Goal: Check status: Check status

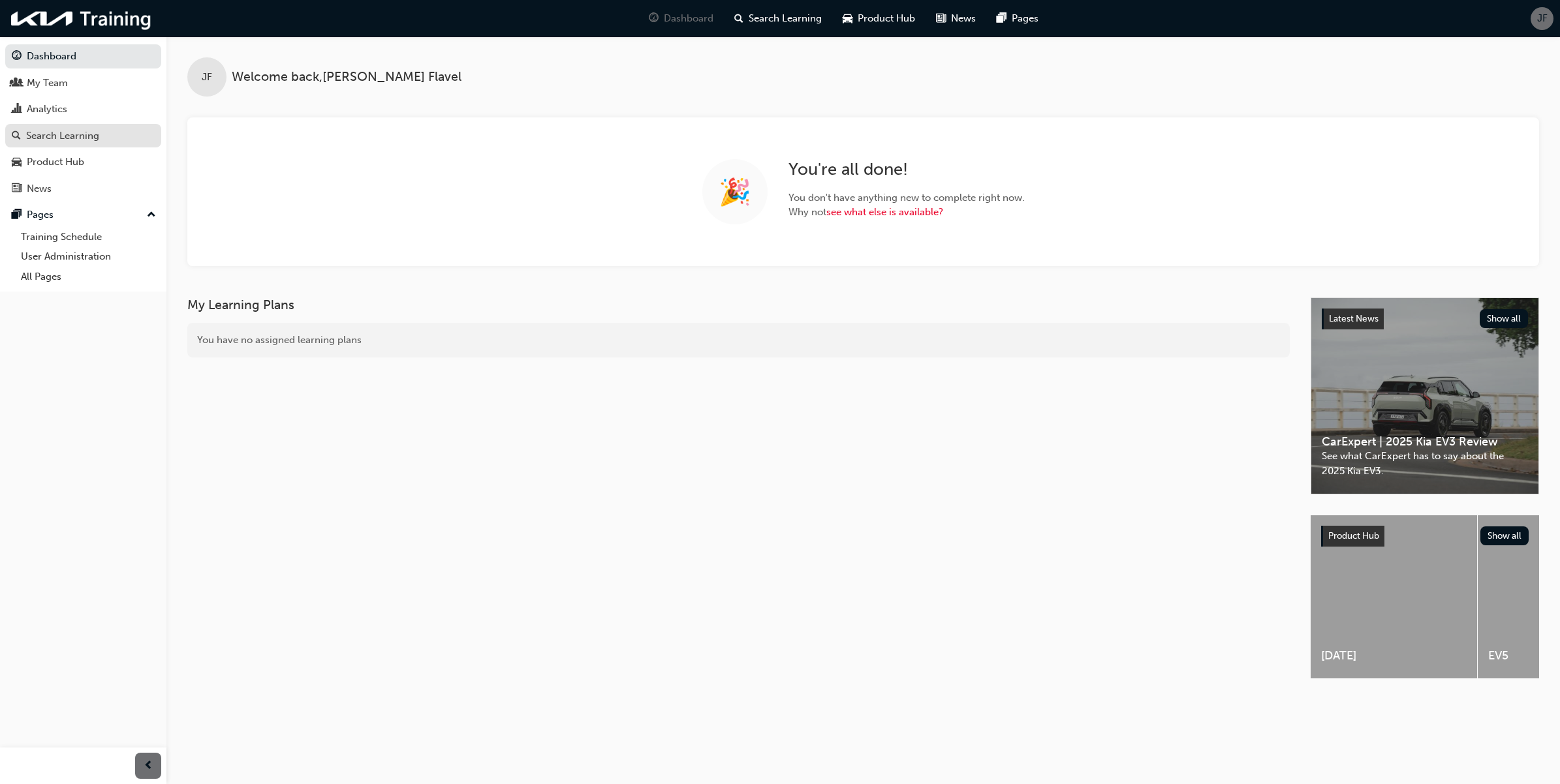
click at [113, 144] on link "Search Learning" at bounding box center [83, 136] width 156 height 24
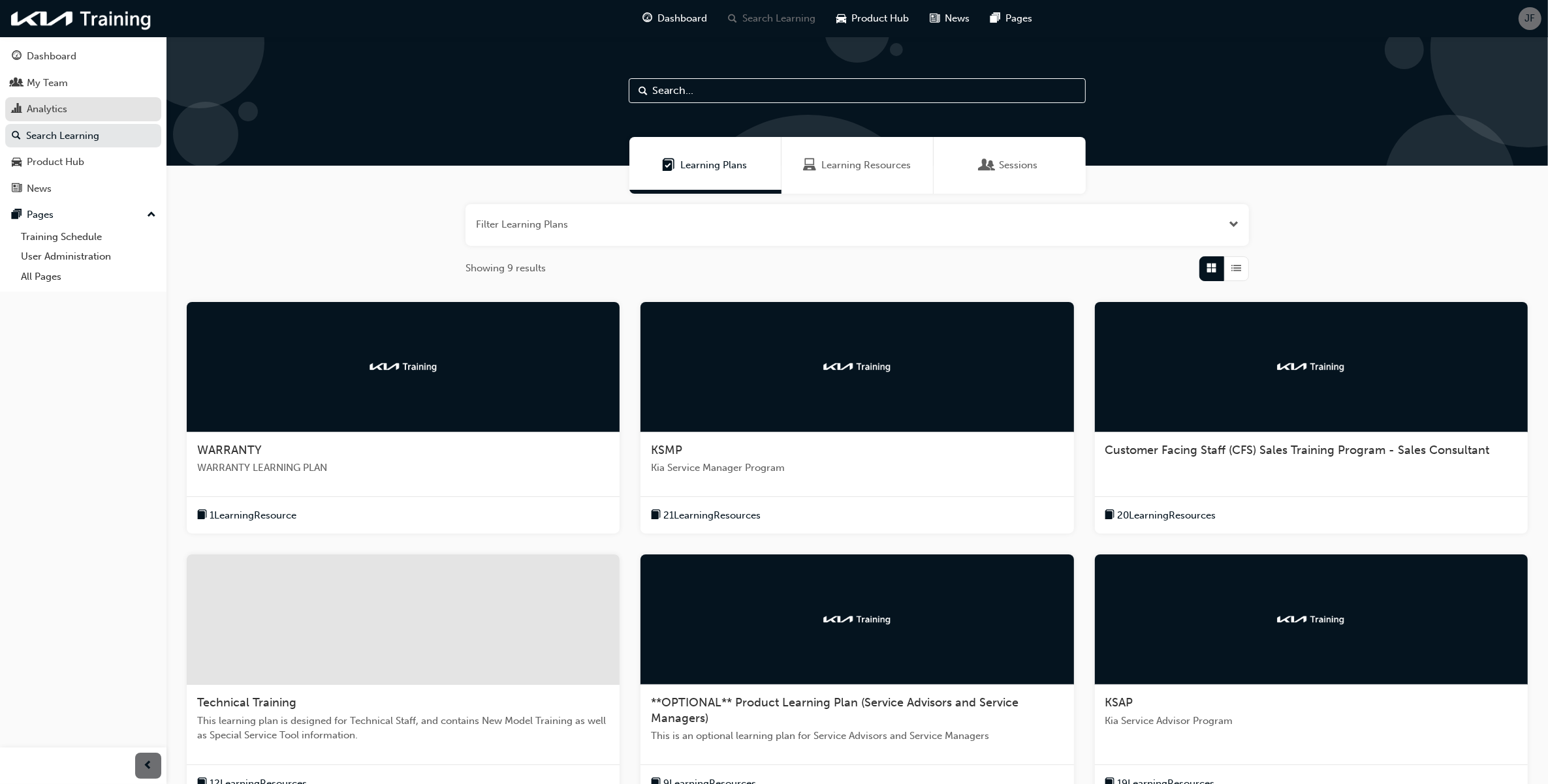
click at [72, 99] on link "Analytics" at bounding box center [83, 110] width 156 height 24
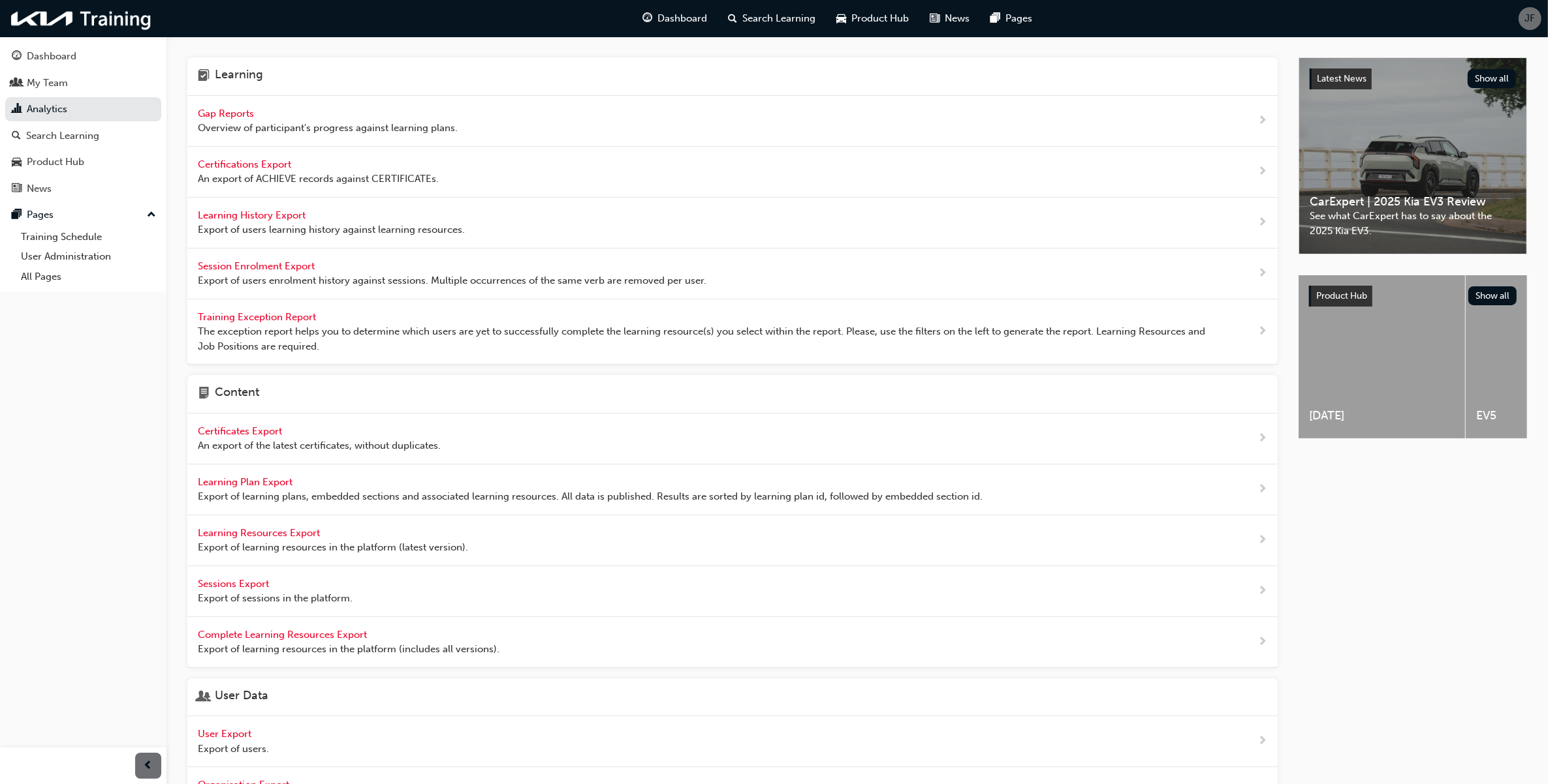
click at [239, 114] on span "Gap Reports" at bounding box center [226, 113] width 58 height 11
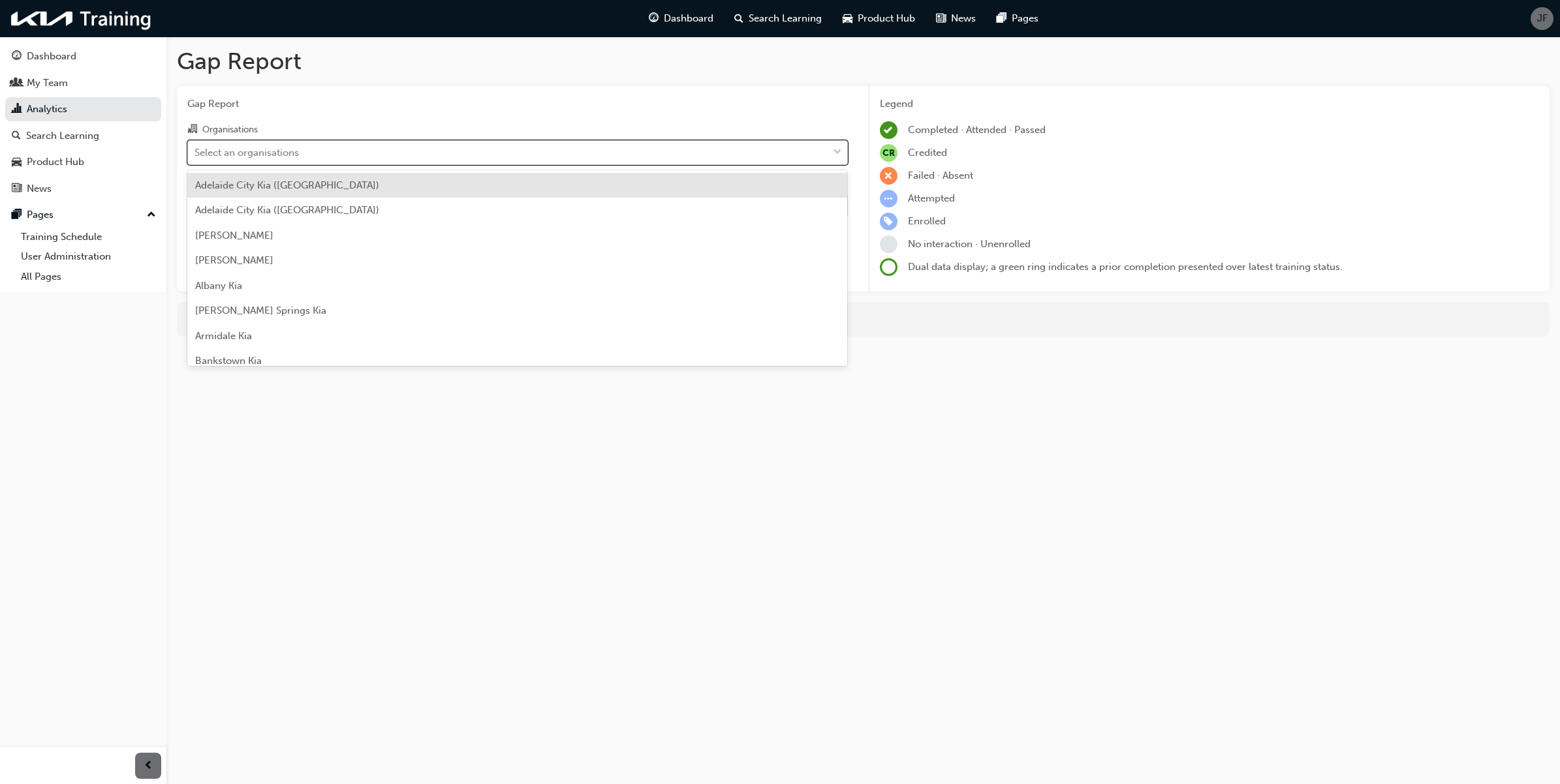
click at [611, 158] on div "Select an organisations" at bounding box center [508, 152] width 640 height 23
click at [196, 157] on input "Organisations option [GEOGRAPHIC_DATA] ([GEOGRAPHIC_DATA]) focused, 1 of 158. 1…" at bounding box center [194, 151] width 1 height 11
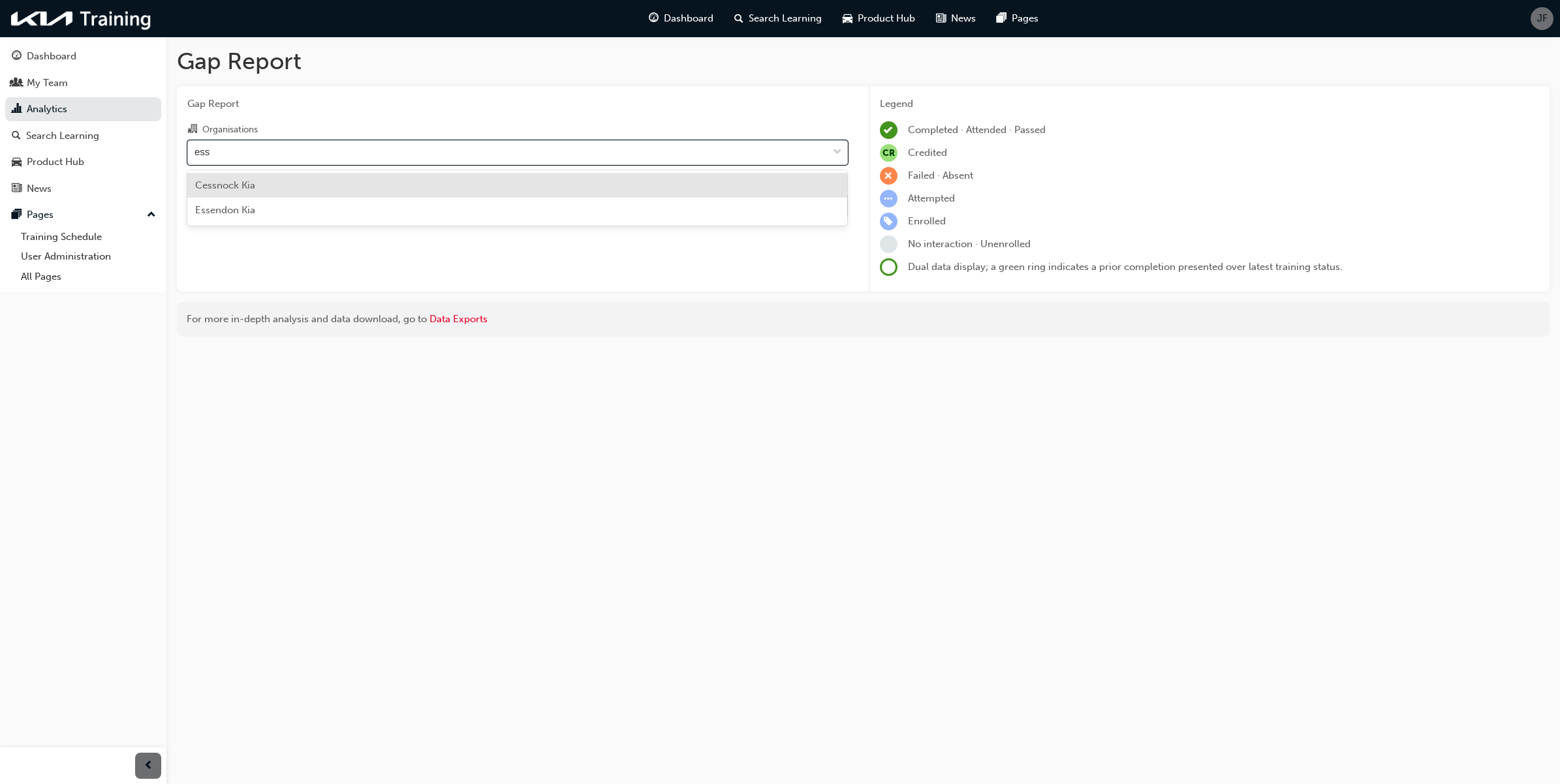
type input "esse"
click at [447, 191] on div "Essendon Kia" at bounding box center [517, 185] width 661 height 25
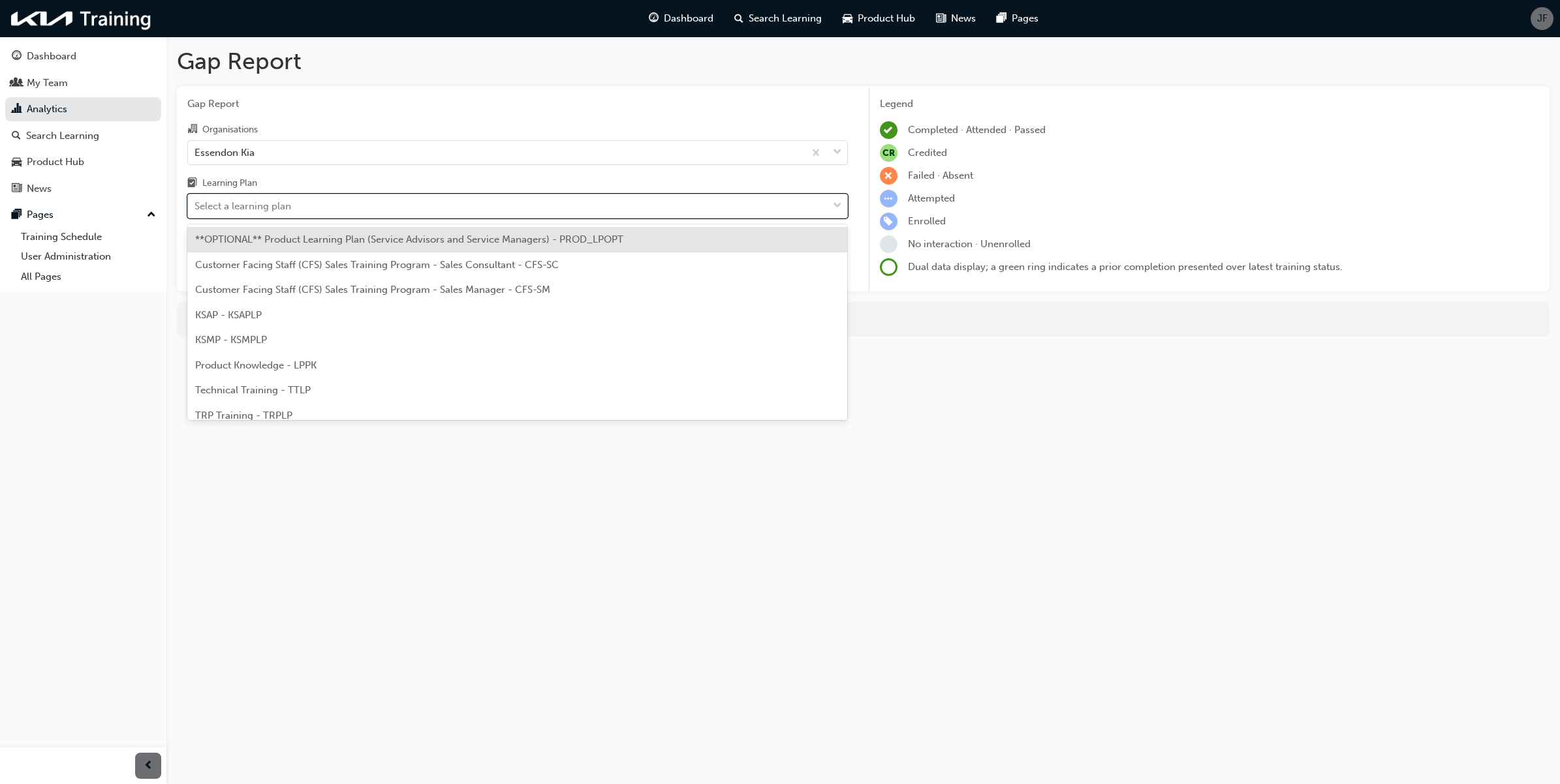
click at [451, 211] on div "Select a learning plan" at bounding box center [508, 206] width 640 height 23
click at [196, 211] on input "Learning Plan option **OPTIONAL** Product Learning Plan (Service Advisors and S…" at bounding box center [194, 205] width 1 height 11
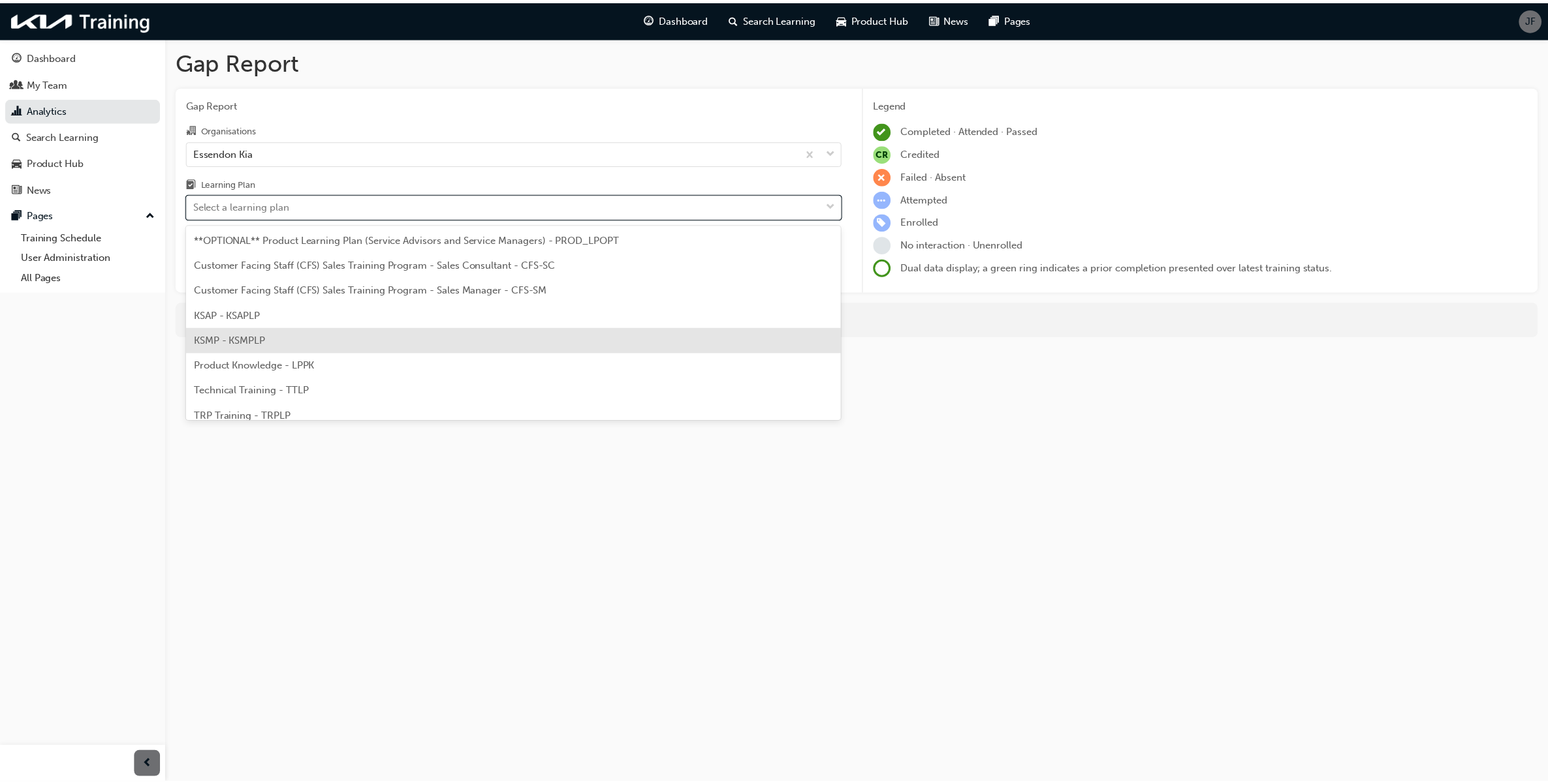
scroll to position [35, 0]
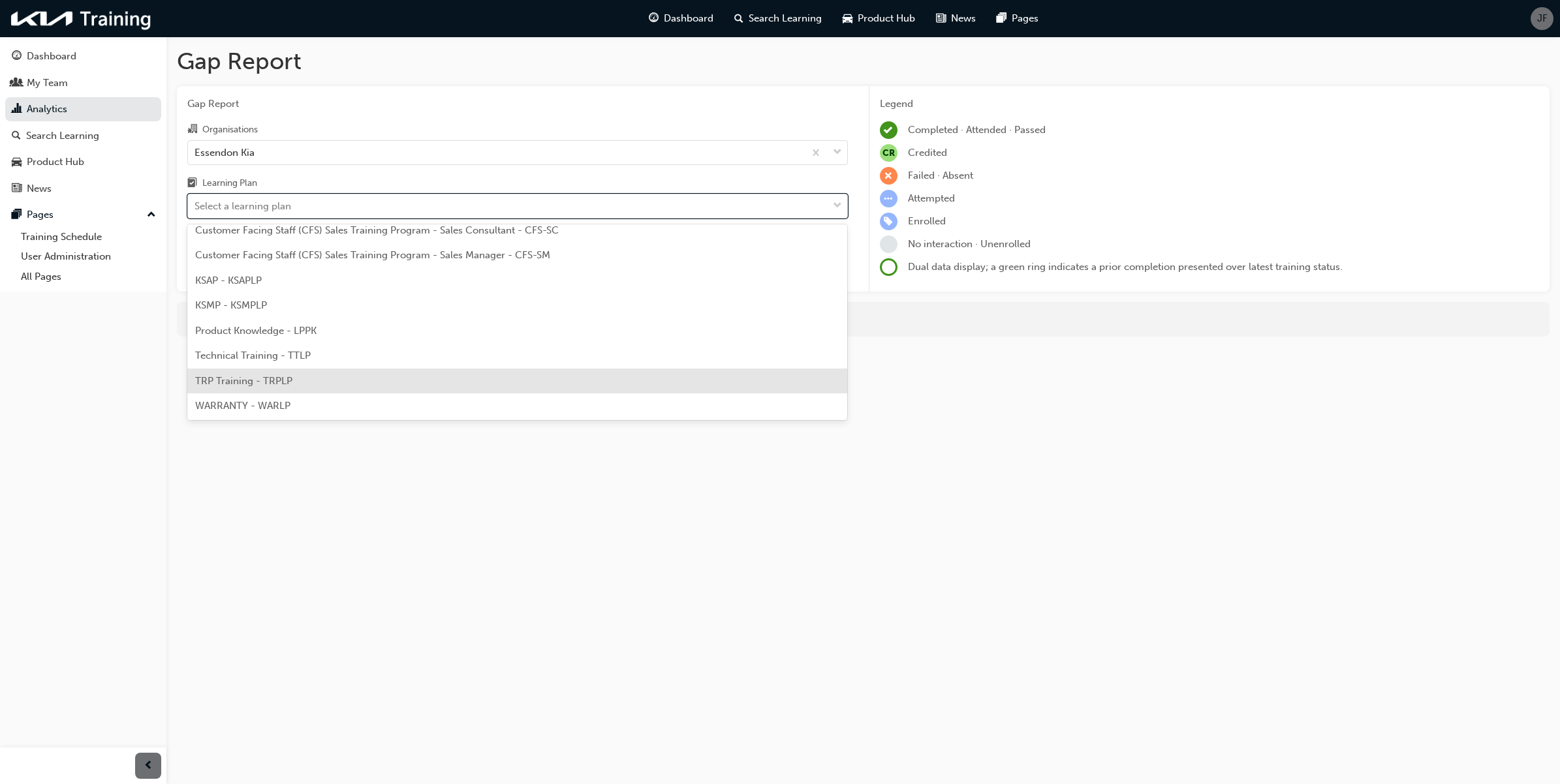
click at [330, 382] on div "TRP Training - TRPLP" at bounding box center [517, 381] width 661 height 25
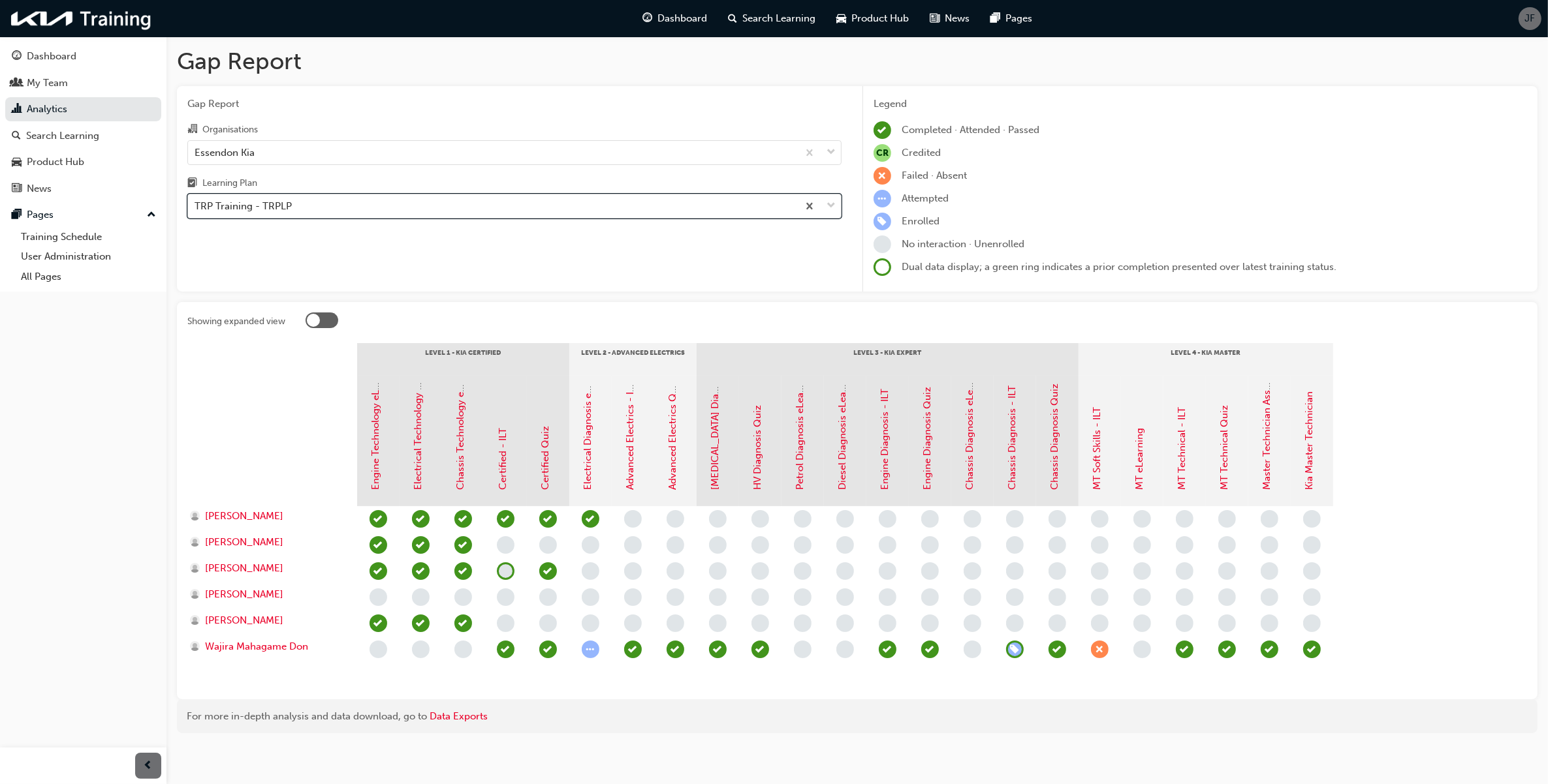
click at [765, 215] on div "TRP Training - TRPLP" at bounding box center [493, 206] width 609 height 23
click at [196, 211] on input "Learning Plan option TRP Training - TRPLP, selected. 0 results available. Selec…" at bounding box center [194, 205] width 1 height 11
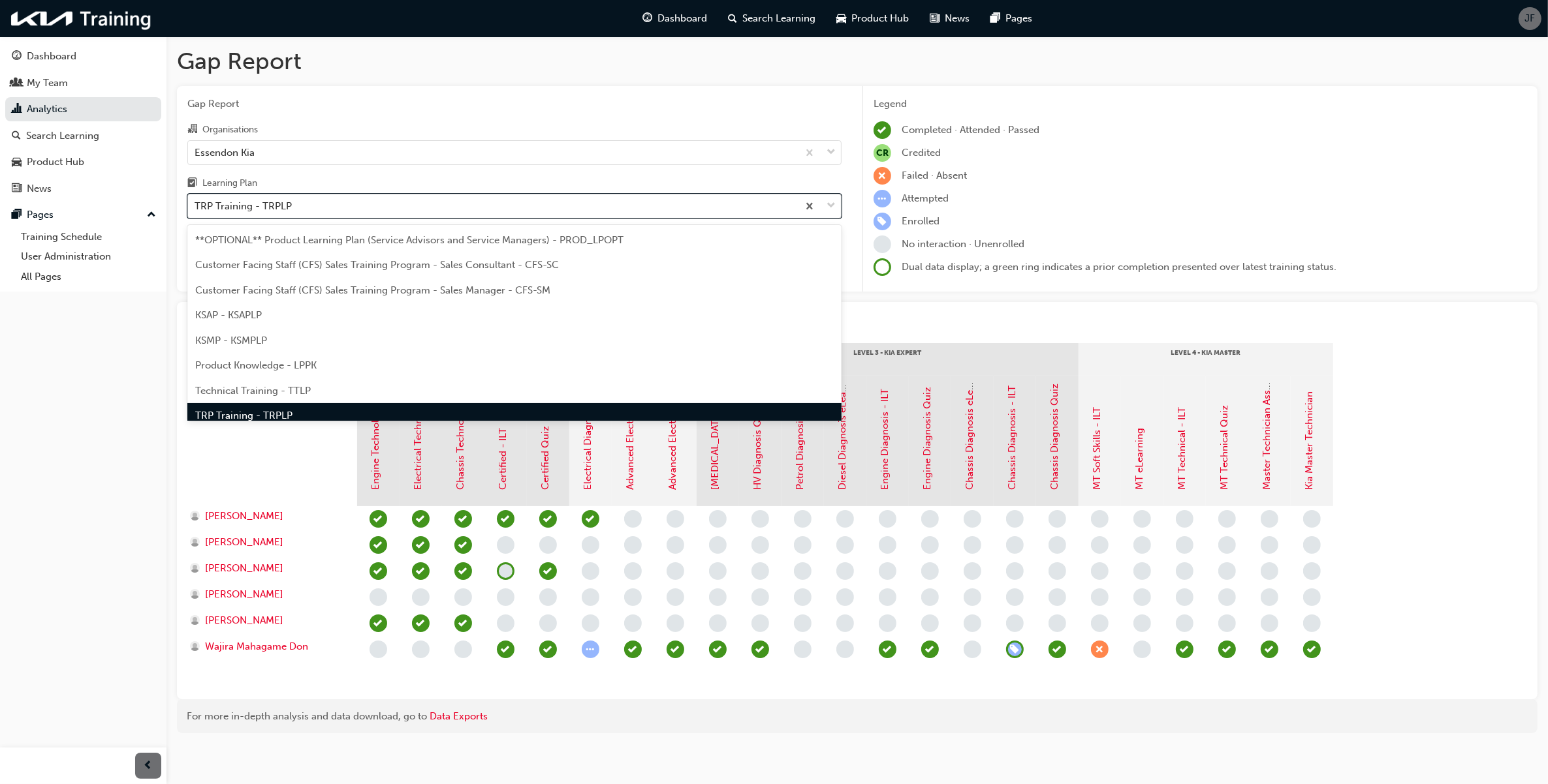
scroll to position [15, 0]
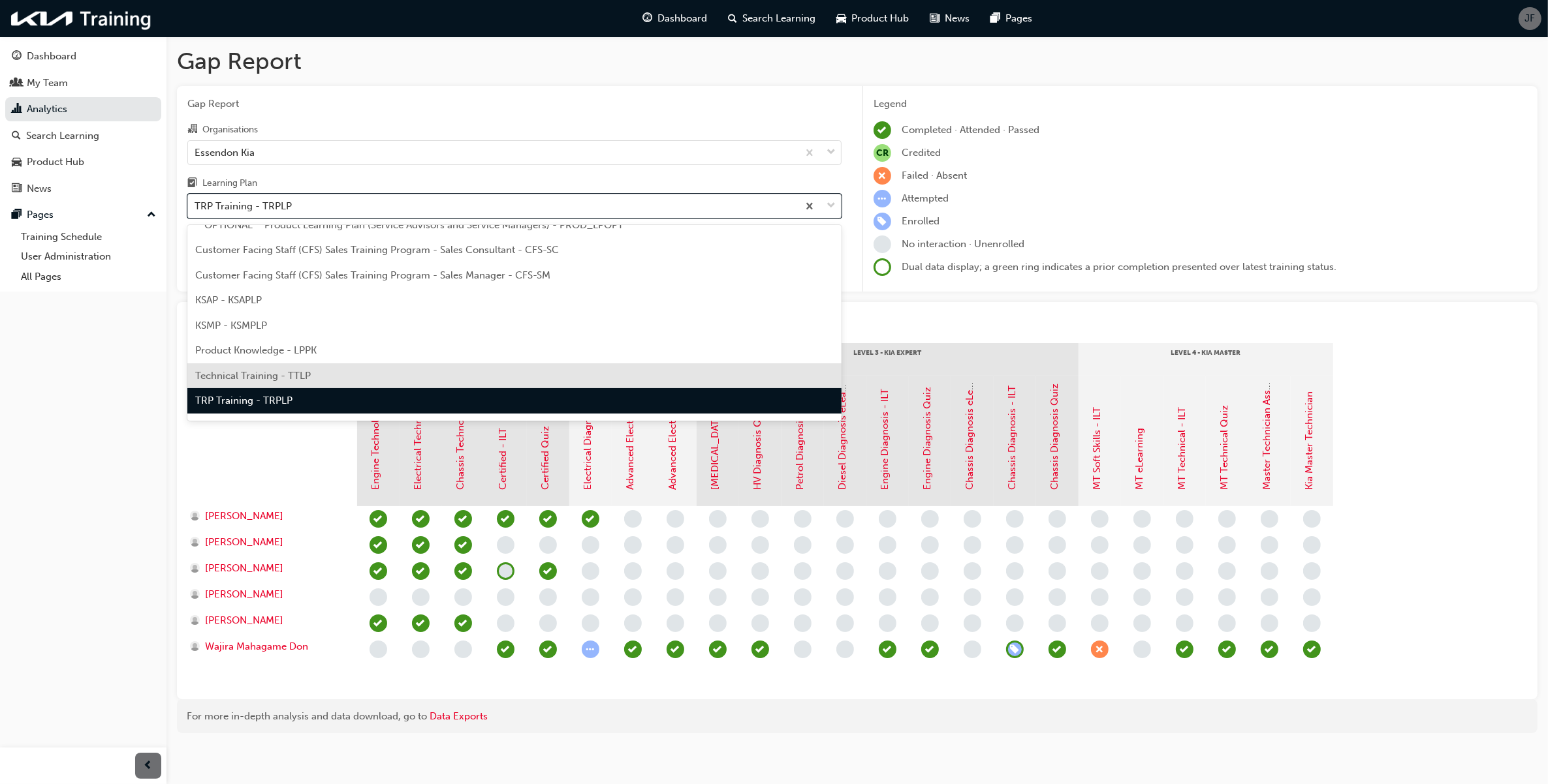
click at [674, 377] on div "Technical Training - TTLP" at bounding box center [514, 376] width 654 height 25
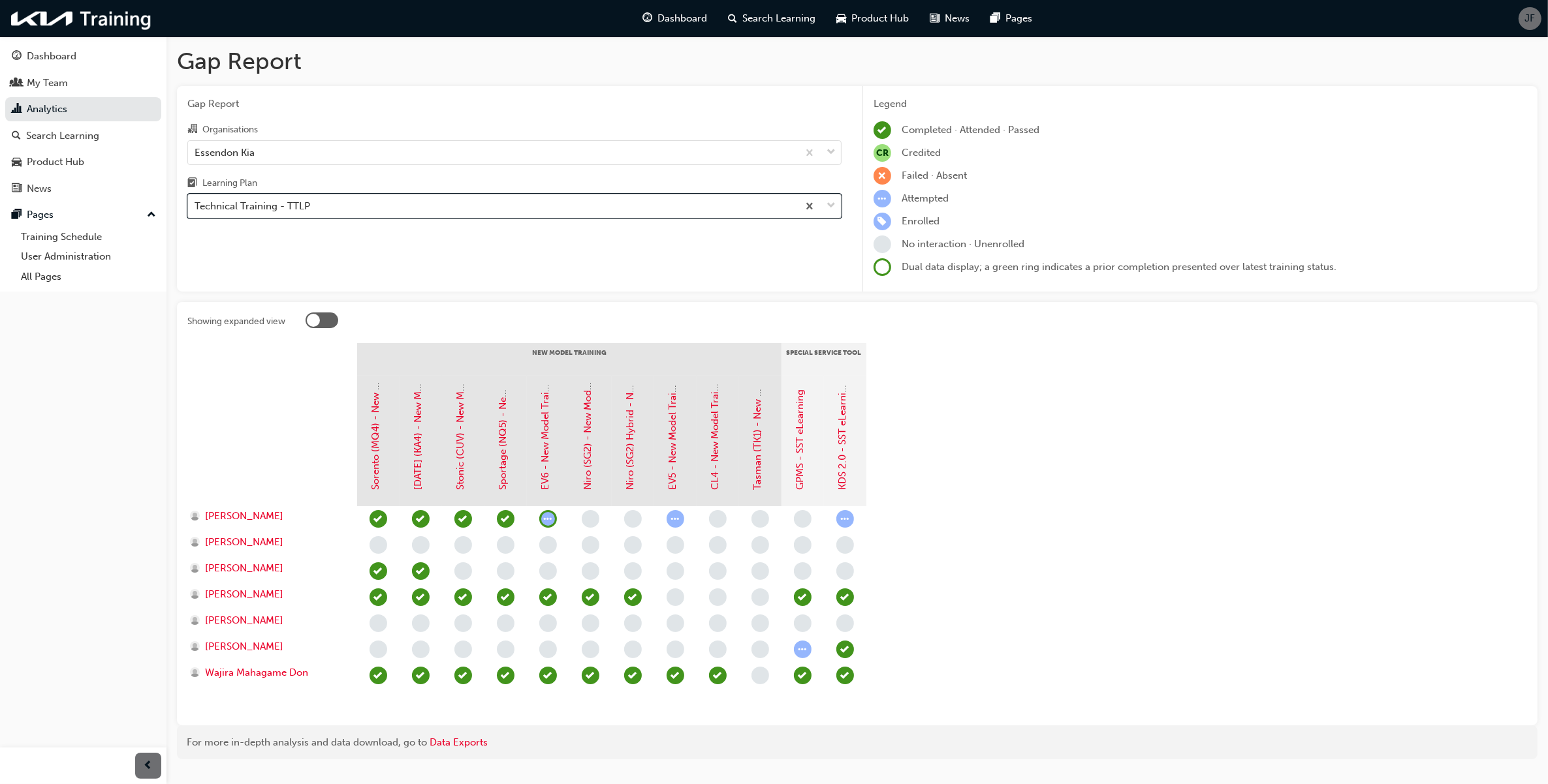
click at [708, 212] on div "Technical Training - TTLP" at bounding box center [493, 206] width 609 height 23
click at [196, 211] on input "Learning Plan option Technical Training - TTLP, selected. 0 results available. …" at bounding box center [194, 205] width 1 height 11
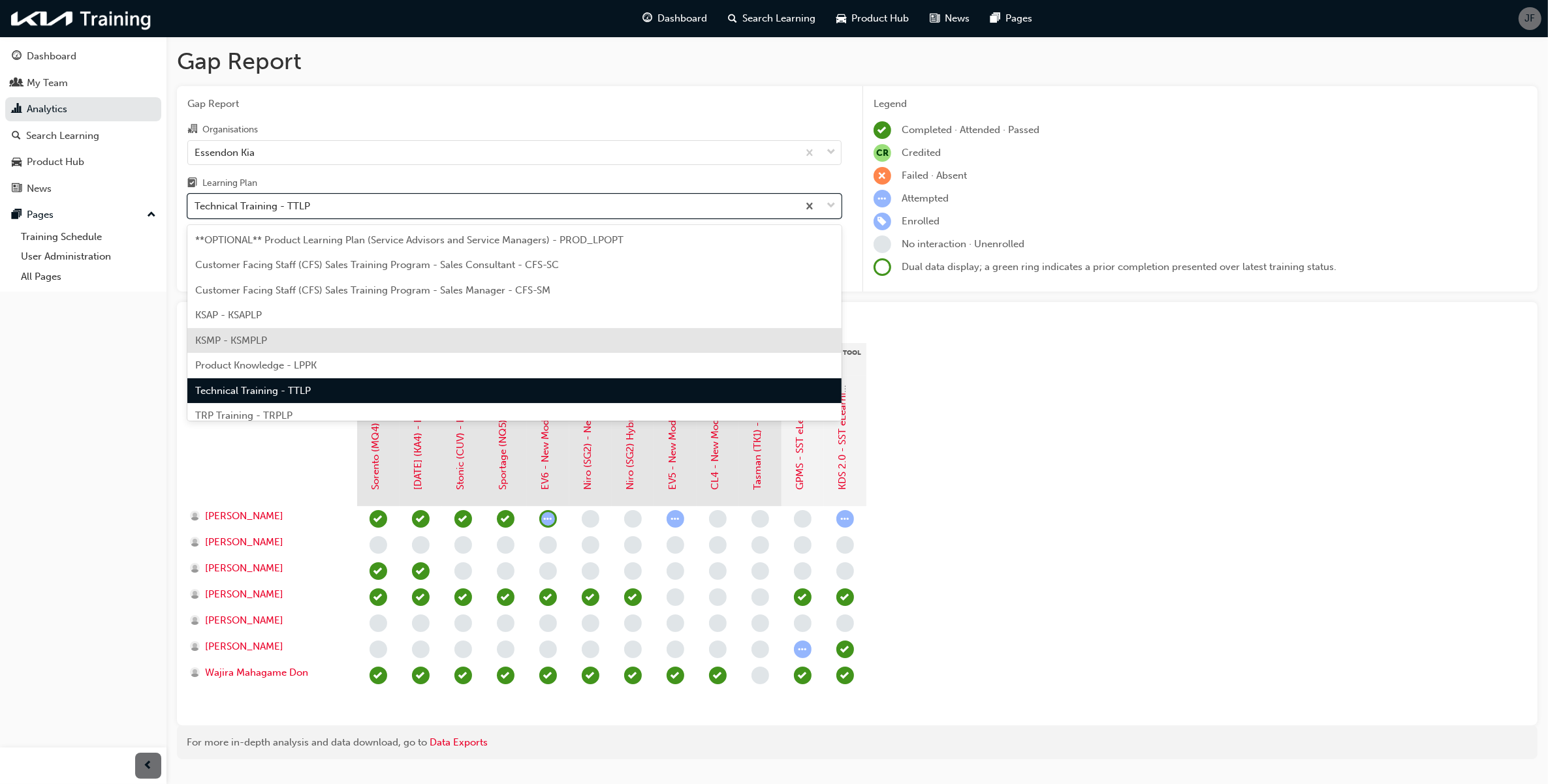
scroll to position [35, 0]
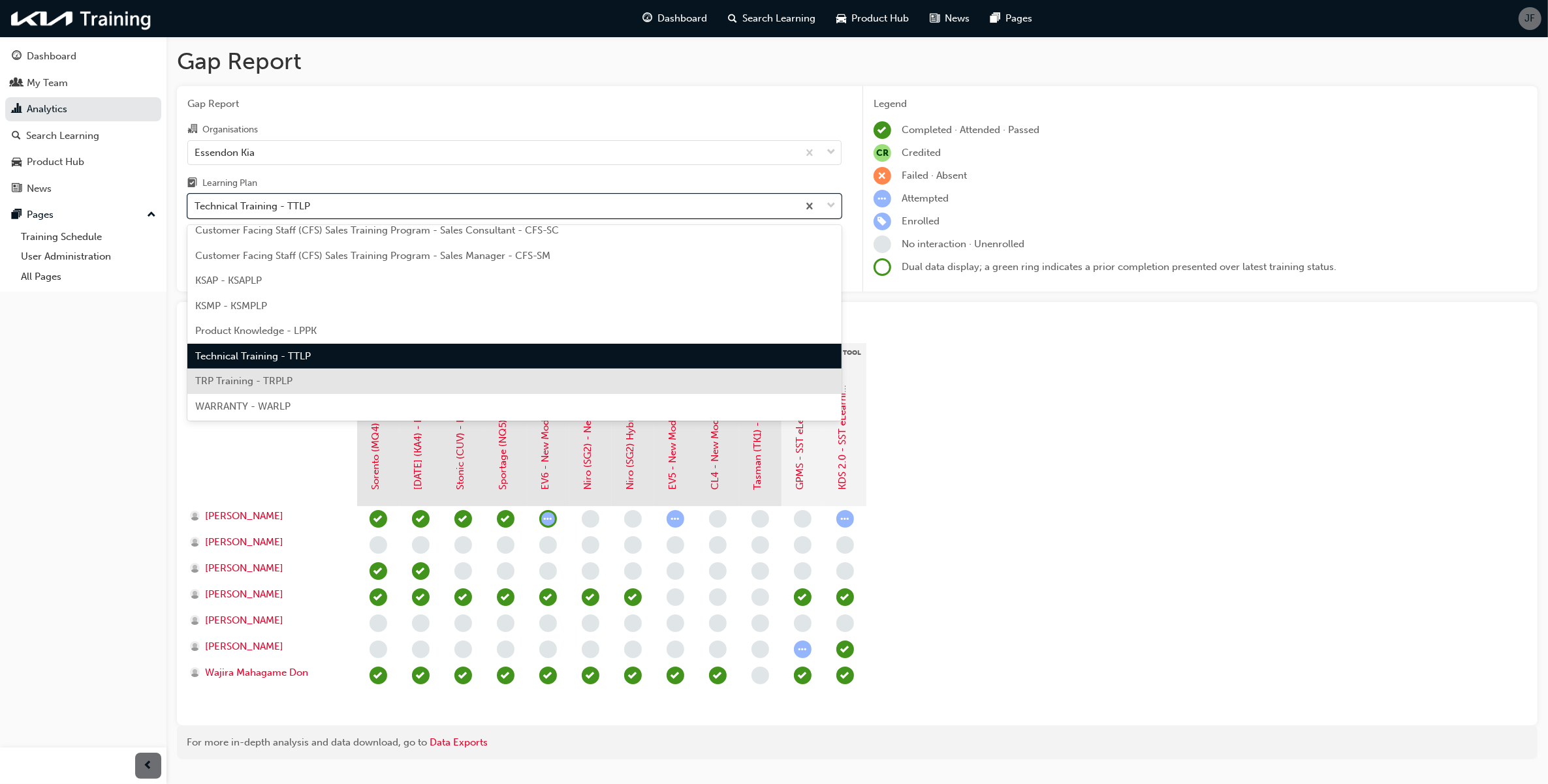
click at [555, 373] on div "TRP Training - TRPLP" at bounding box center [514, 381] width 654 height 25
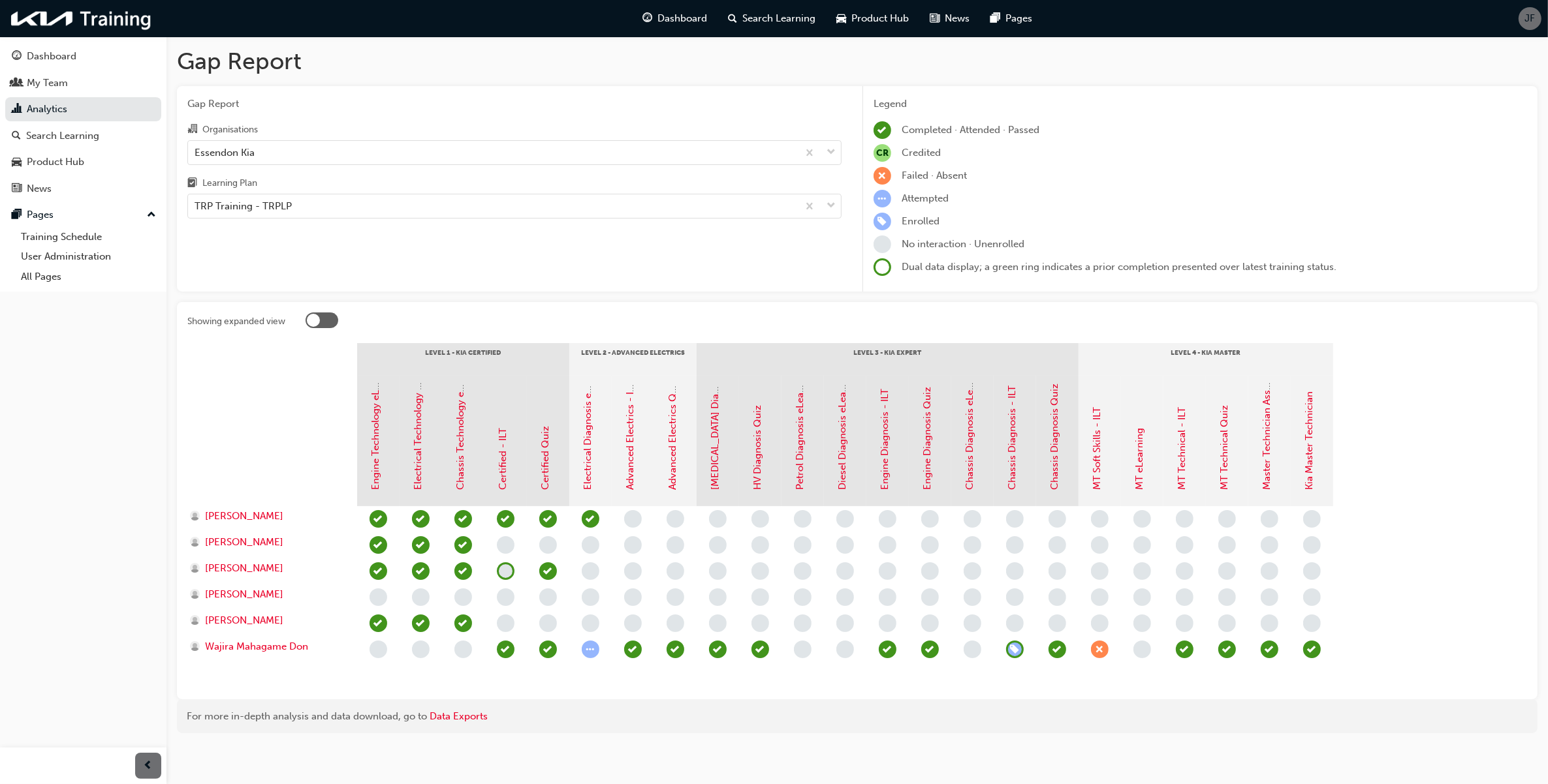
click at [269, 432] on div at bounding box center [272, 441] width 170 height 131
click at [684, 205] on div "TRP Training - TRPLP" at bounding box center [493, 206] width 609 height 23
click at [196, 205] on input "Learning Plan TRP Training - TRPLP" at bounding box center [194, 205] width 1 height 11
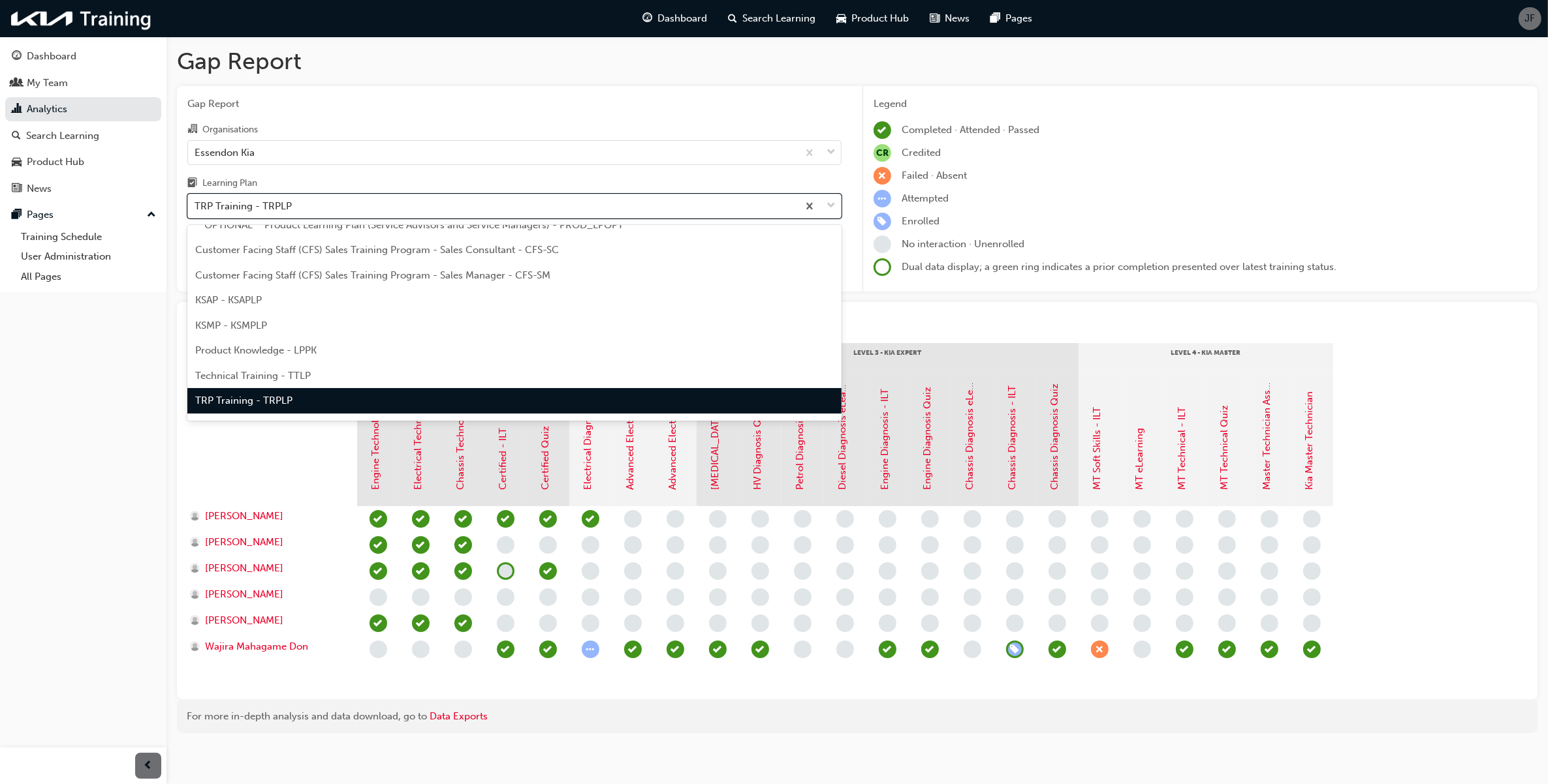
scroll to position [35, 0]
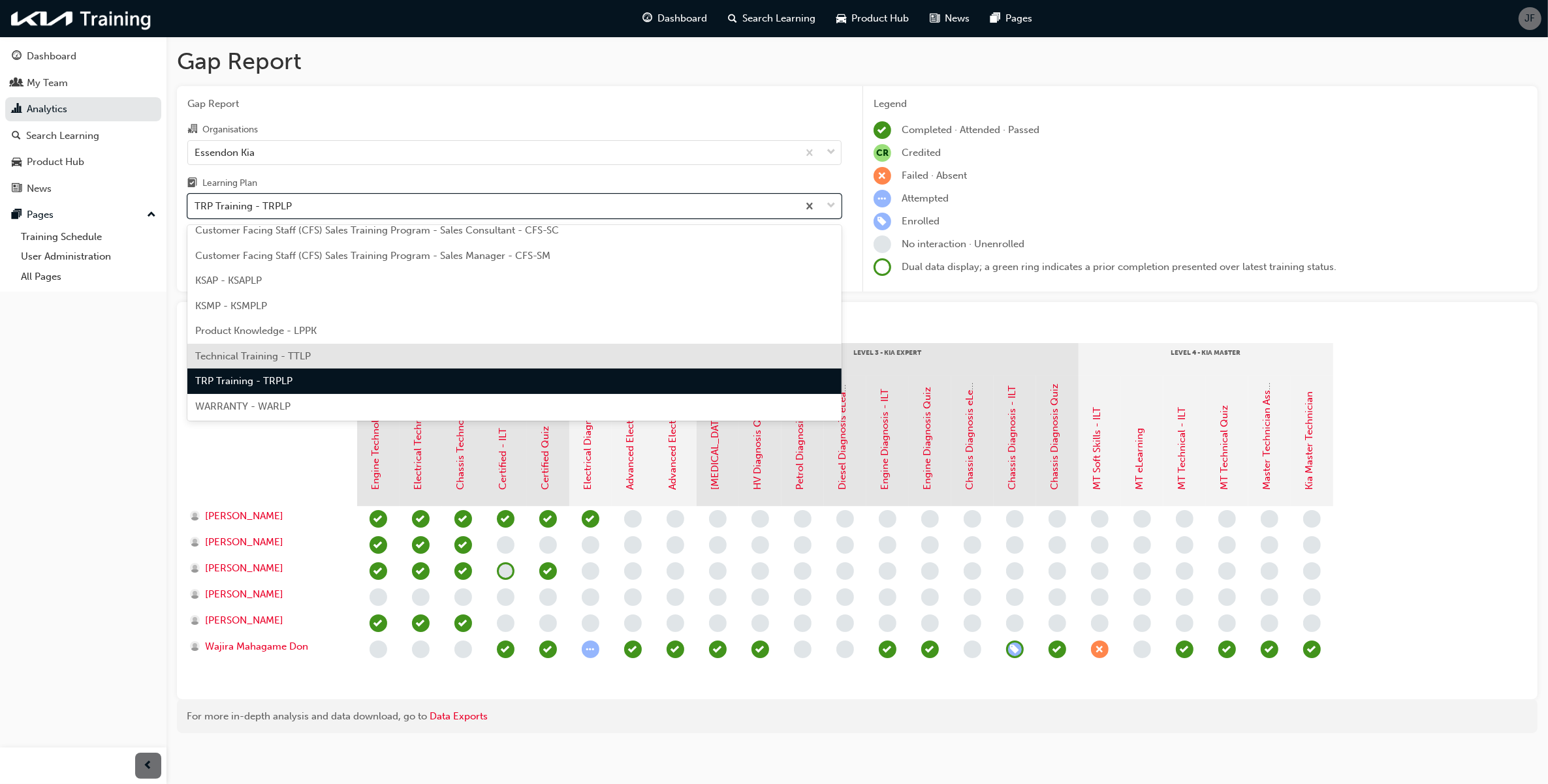
click at [448, 354] on div "Technical Training - TTLP" at bounding box center [514, 356] width 654 height 25
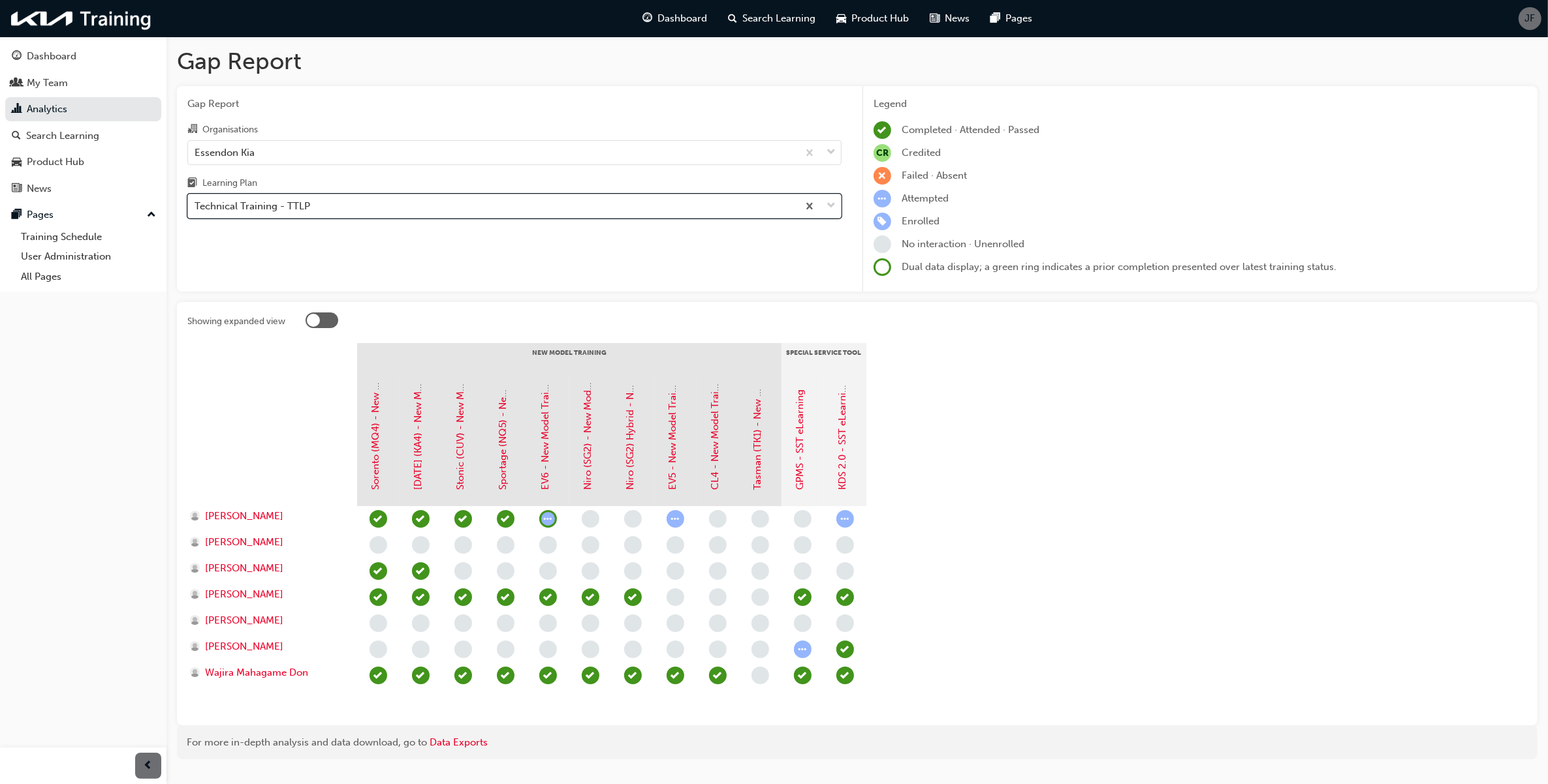
click at [623, 201] on div "Technical Training - TTLP" at bounding box center [493, 206] width 609 height 23
click at [196, 201] on input "Learning Plan option Technical Training - TTLP, selected. 0 results available. …" at bounding box center [194, 205] width 1 height 11
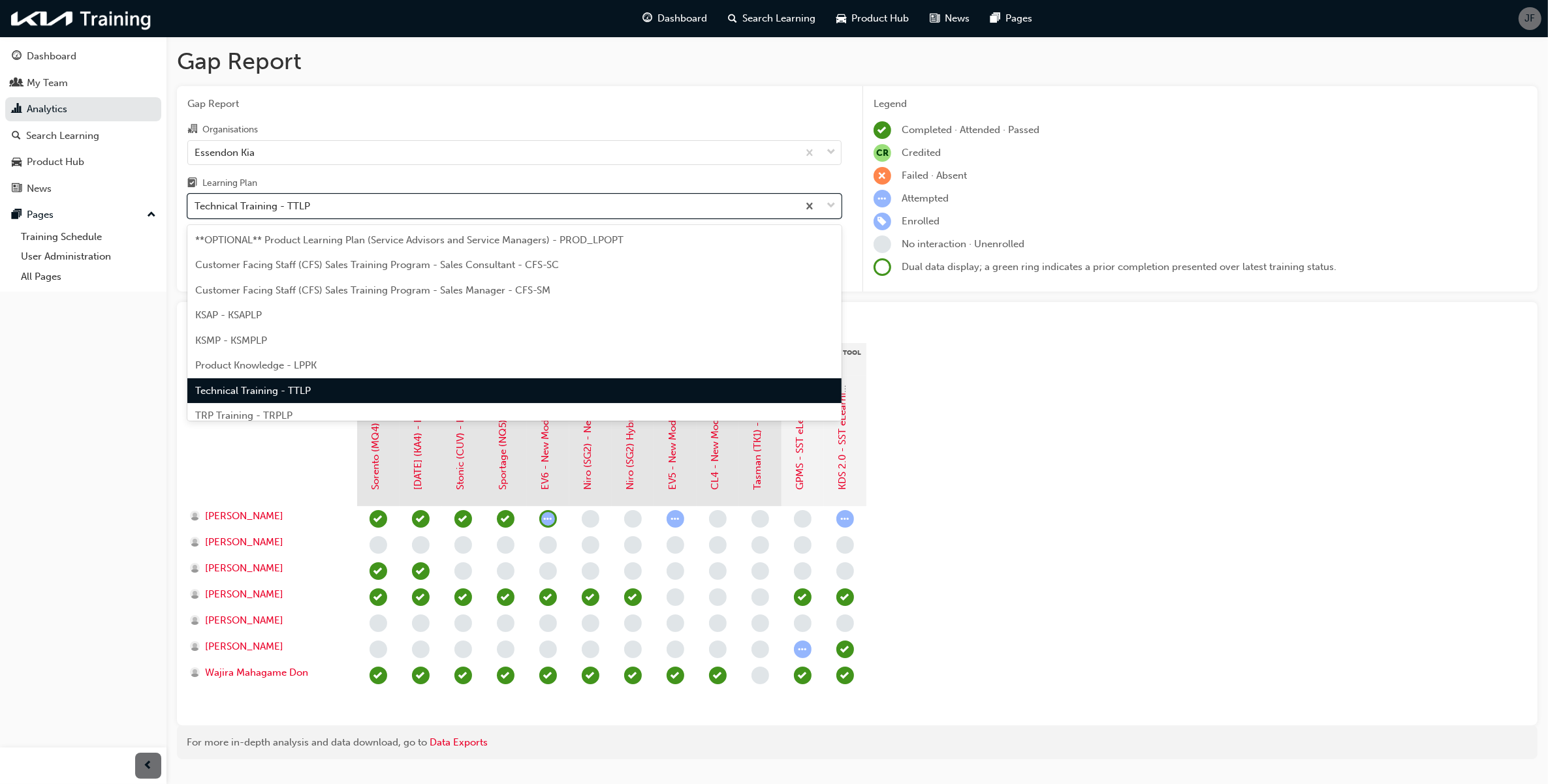
scroll to position [35, 0]
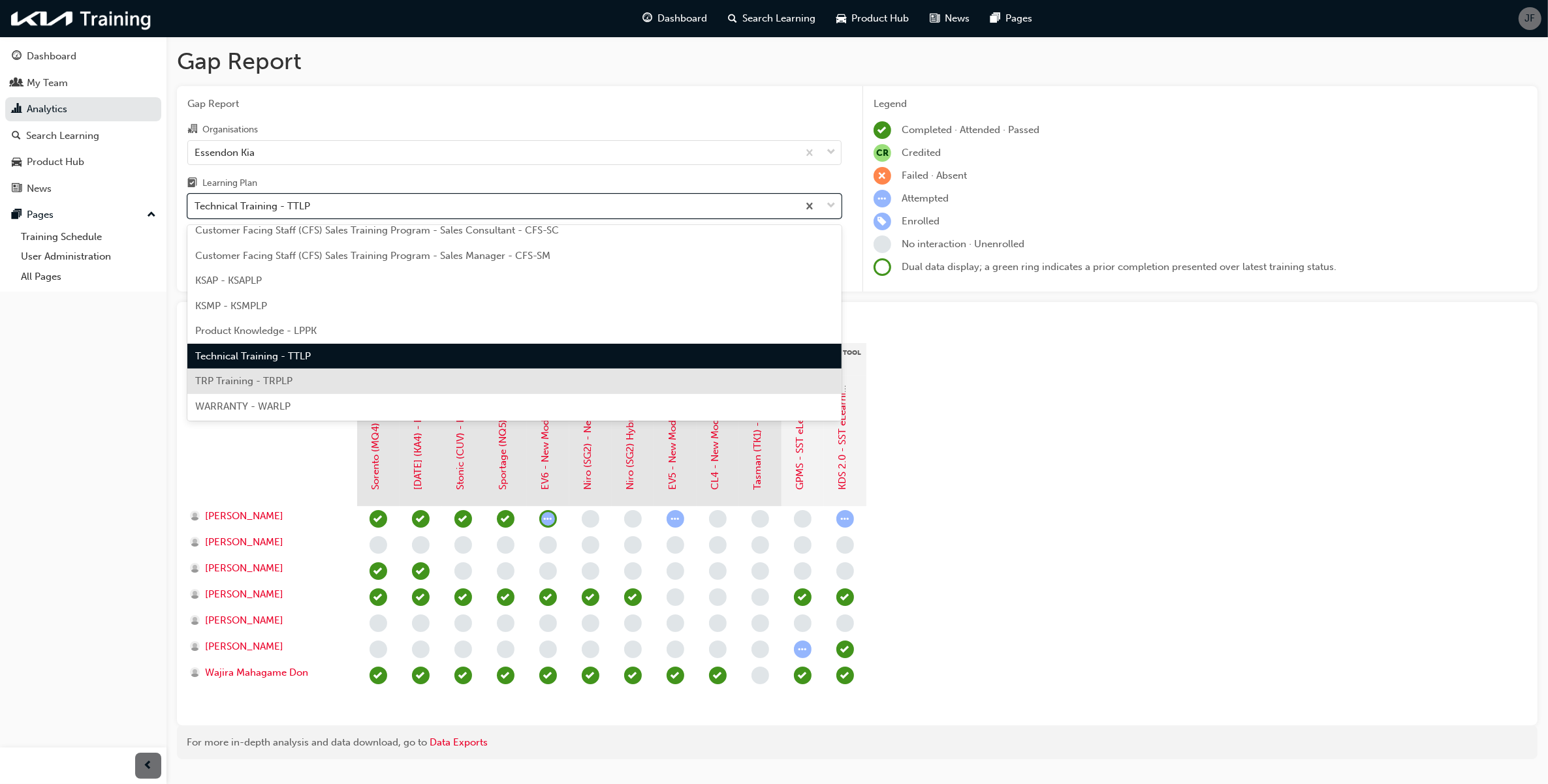
click at [400, 380] on div "TRP Training - TRPLP" at bounding box center [514, 381] width 654 height 25
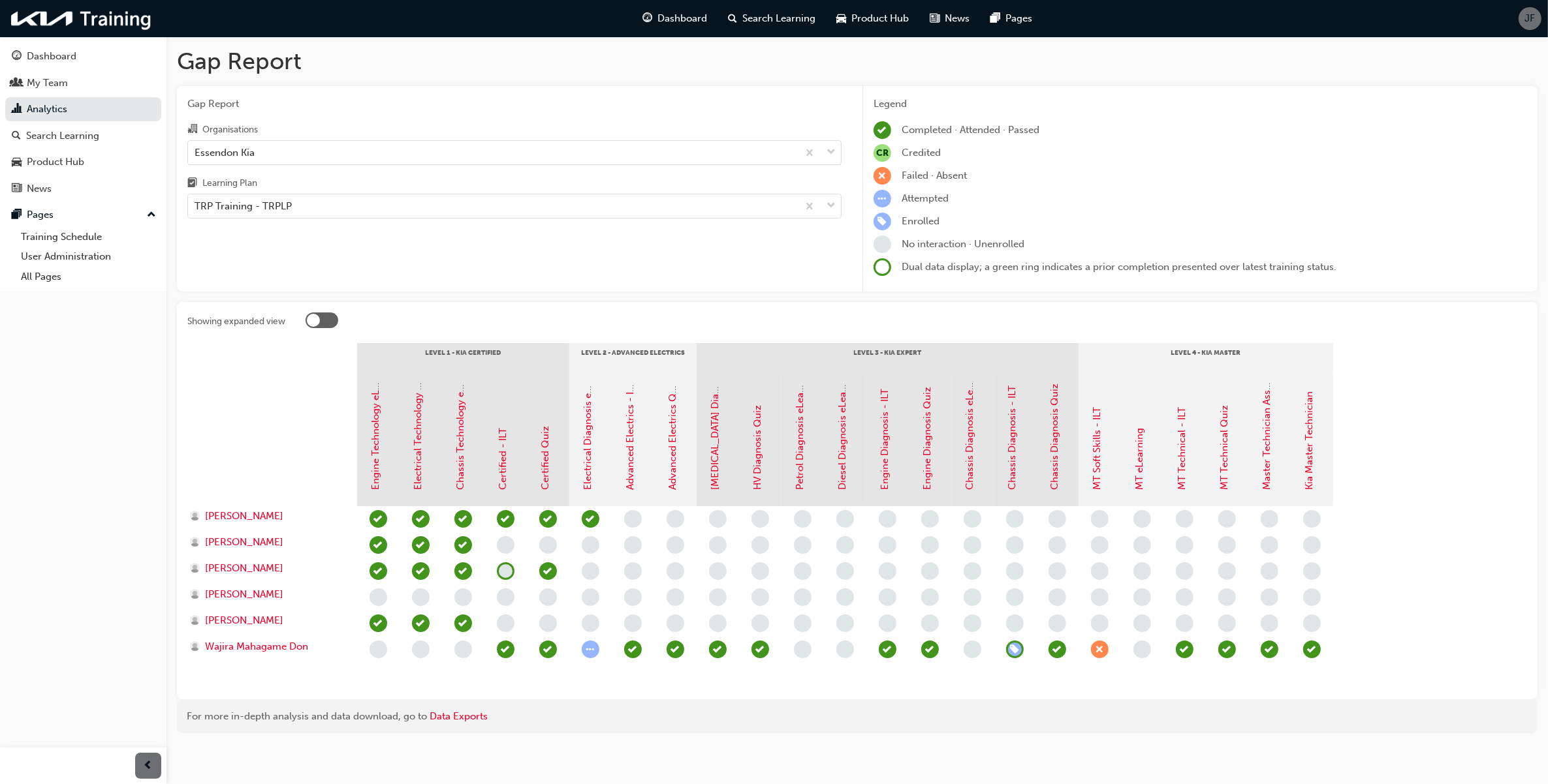
click at [784, 288] on div "Gap Report Organisations Essendon Kia Learning Plan TRP Training - TRPLP" at bounding box center [514, 189] width 675 height 206
click at [741, 270] on div "Gap Report Organisations Essendon Kia Learning Plan TRP Training - TRPLP" at bounding box center [514, 189] width 675 height 206
click at [692, 284] on div "Gap Report Organisations Essendon Kia Learning Plan TRP Training - TRPLP" at bounding box center [514, 189] width 675 height 206
click at [687, 272] on div "Gap Report Organisations Essendon Kia Learning Plan TRP Training - TRPLP" at bounding box center [514, 189] width 675 height 206
click at [683, 262] on div "Gap Report Organisations Essendon Kia Learning Plan TRP Training - TRPLP" at bounding box center [514, 189] width 675 height 206
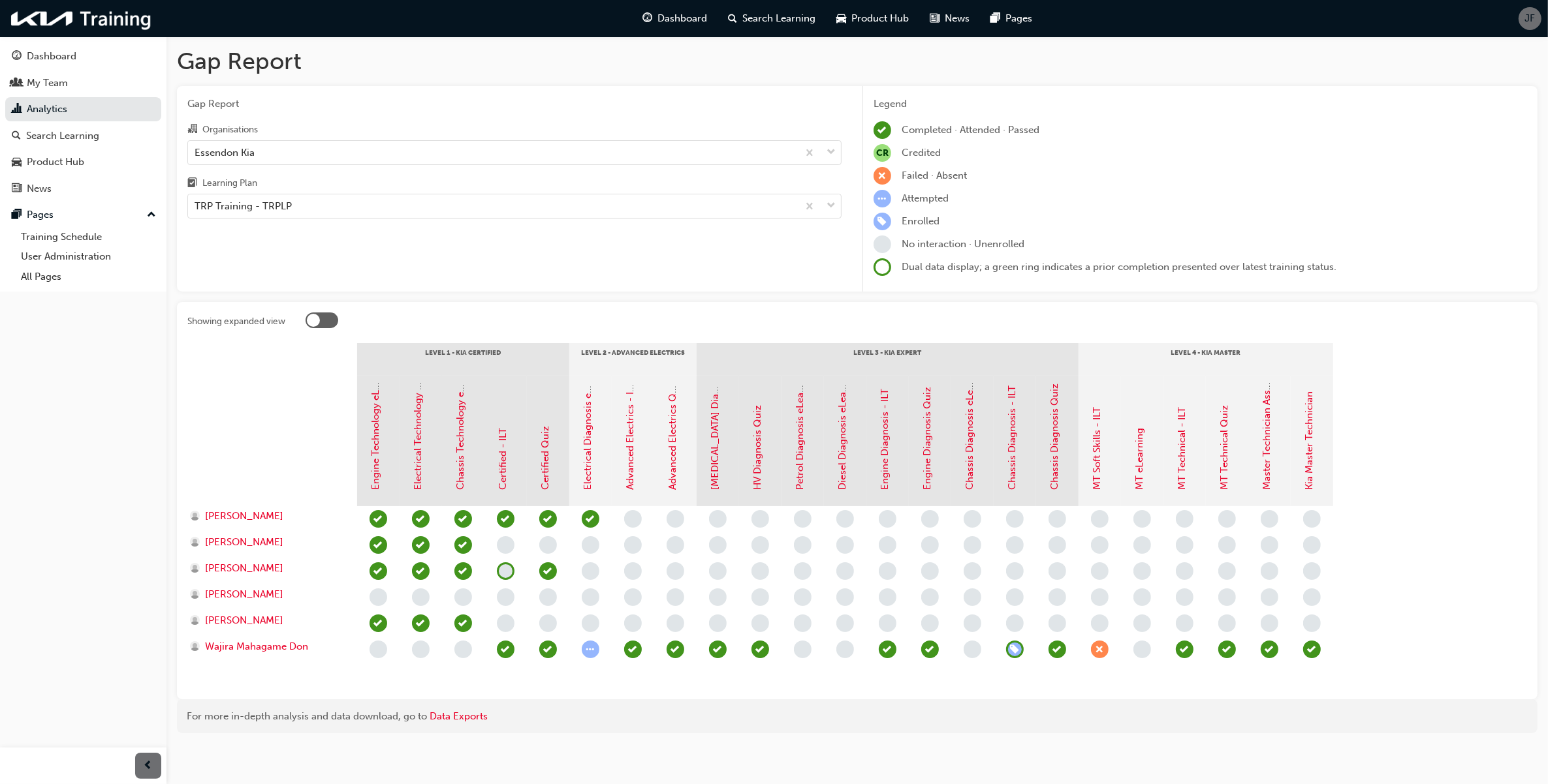
click at [692, 259] on div "Gap Report Organisations Essendon Kia Learning Plan TRP Training - TRPLP" at bounding box center [514, 189] width 675 height 206
drag, startPoint x: 790, startPoint y: 265, endPoint x: 648, endPoint y: 265, distance: 142.0
click at [648, 265] on div "Gap Report Organisations Essendon Kia Learning Plan TRP Training - TRPLP" at bounding box center [514, 189] width 675 height 206
click at [810, 254] on div "Gap Report Organisations Essendon Kia Learning Plan TRP Training - TRPLP" at bounding box center [514, 189] width 675 height 206
